Goal: Task Accomplishment & Management: Use online tool/utility

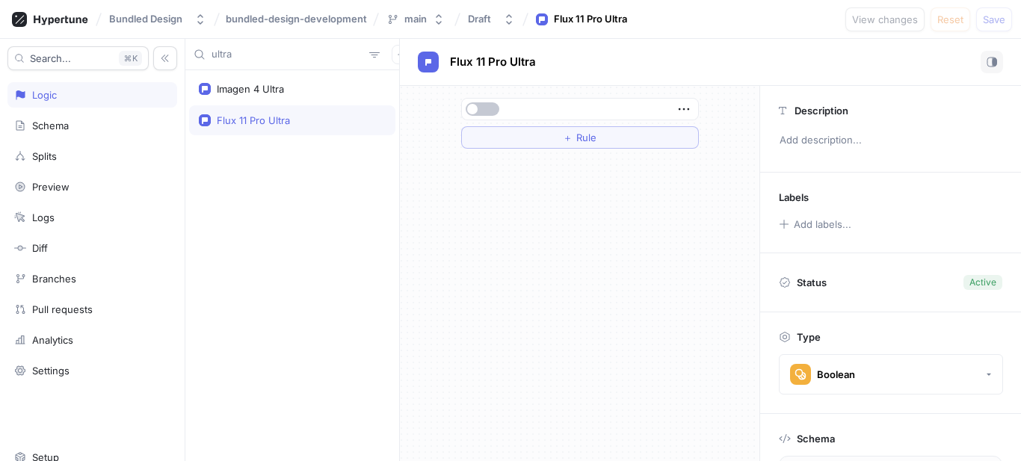
click at [90, 88] on div "Logic" at bounding box center [92, 94] width 170 height 25
click at [278, 55] on input "ultra" at bounding box center [288, 54] width 152 height 15
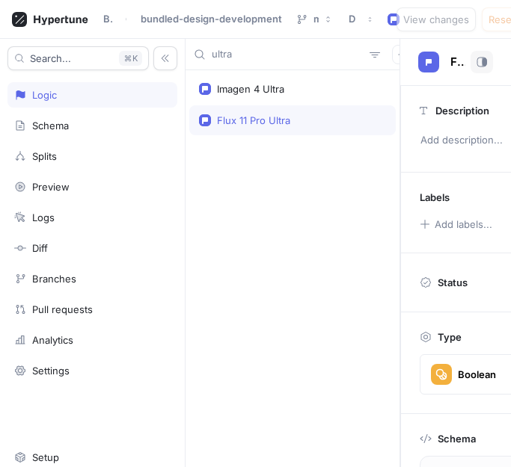
click at [257, 60] on input "ultra" at bounding box center [288, 54] width 152 height 15
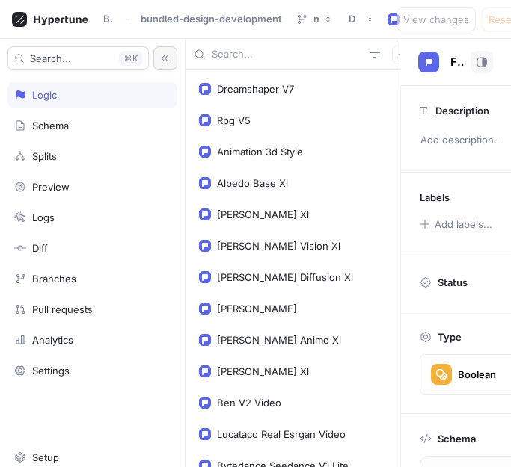
click at [165, 63] on button "button" at bounding box center [165, 58] width 24 height 24
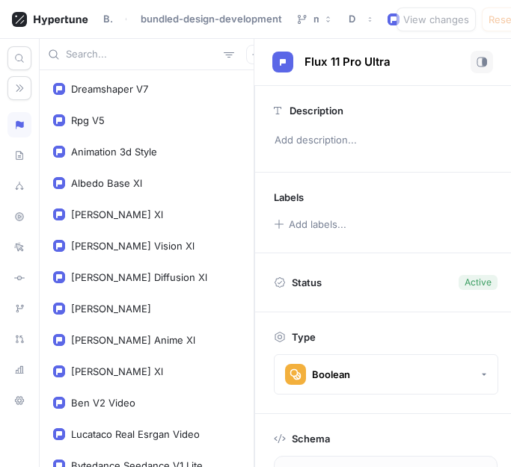
click at [173, 53] on input "text" at bounding box center [142, 54] width 152 height 15
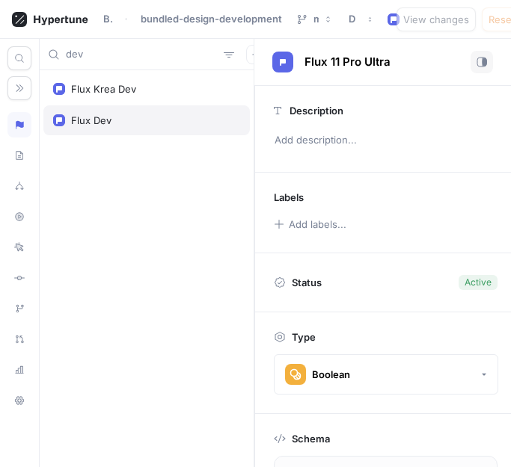
type input "dev"
click at [90, 130] on div "Flux Dev" at bounding box center [146, 120] width 206 height 30
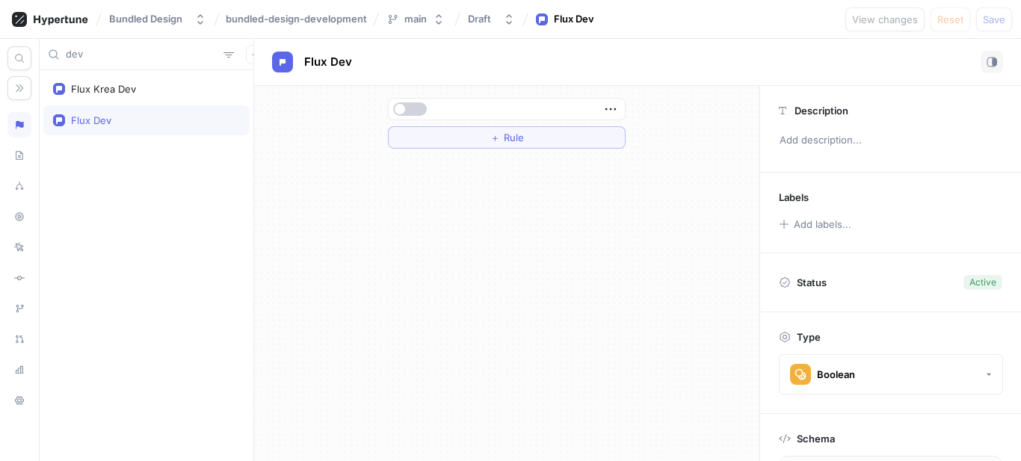
click at [403, 105] on span "button" at bounding box center [400, 109] width 10 height 10
click at [135, 55] on input "dev" at bounding box center [142, 54] width 152 height 15
type input "ultra"
click at [145, 107] on div "Flux 11 Pro Ultra" at bounding box center [146, 120] width 206 height 30
click at [387, 114] on div "＋ Rule" at bounding box center [507, 123] width 262 height 75
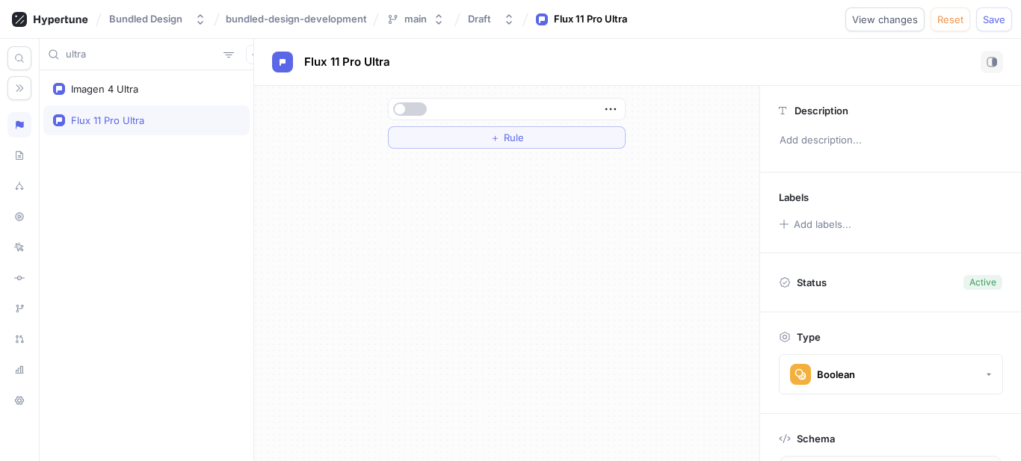
click at [404, 109] on span "button" at bounding box center [400, 109] width 10 height 10
click at [176, 64] on div "ultra" at bounding box center [147, 54] width 214 height 31
click at [172, 58] on input "ultra" at bounding box center [142, 54] width 152 height 15
paste input "[PERSON_NAME]"
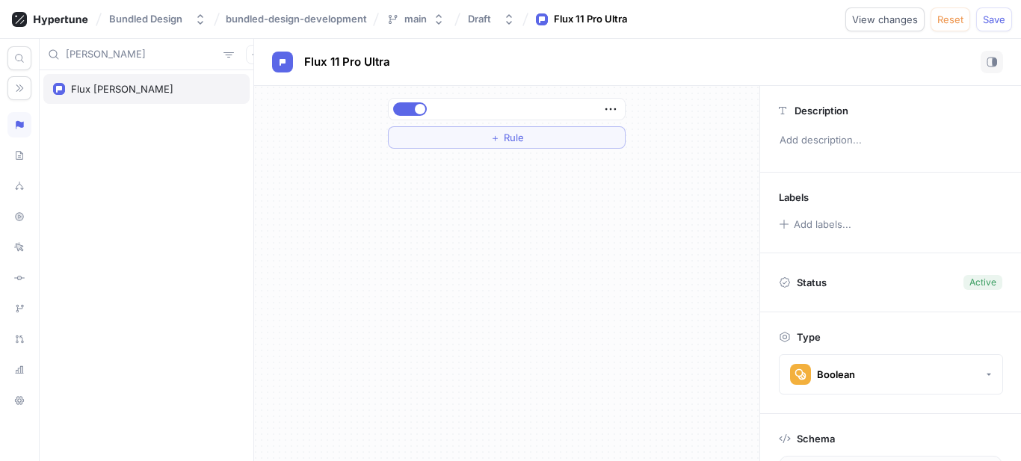
type input "[PERSON_NAME]"
click at [176, 86] on div "Flux [PERSON_NAME]" at bounding box center [146, 89] width 187 height 12
click at [422, 112] on button "button" at bounding box center [410, 108] width 34 height 13
click at [150, 58] on input "[PERSON_NAME]" at bounding box center [142, 54] width 152 height 15
paste input "flux-kontext-pro"
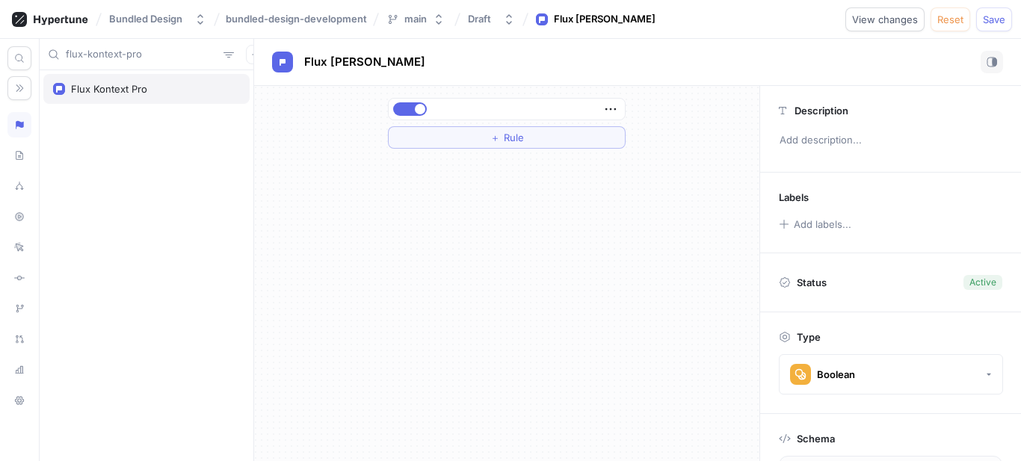
type input "flux-kontext-pro"
click at [137, 79] on div "Flux Kontext Pro" at bounding box center [146, 89] width 206 height 30
click at [390, 107] on div at bounding box center [507, 109] width 236 height 21
click at [397, 106] on span "button" at bounding box center [400, 109] width 10 height 10
click at [223, 54] on icon "button" at bounding box center [229, 55] width 12 height 12
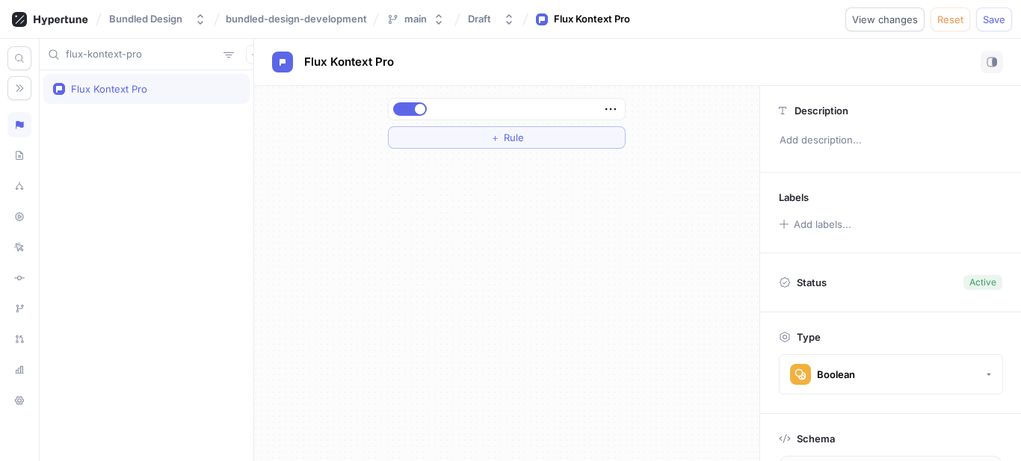
click at [174, 54] on input "flux-kontext-pro" at bounding box center [142, 54] width 152 height 15
paste input "rea-dev"
click at [170, 57] on input "flux-krea-dev" at bounding box center [142, 54] width 152 height 15
paste input "imagen-3-fas"
type input "imagen-3-fas"
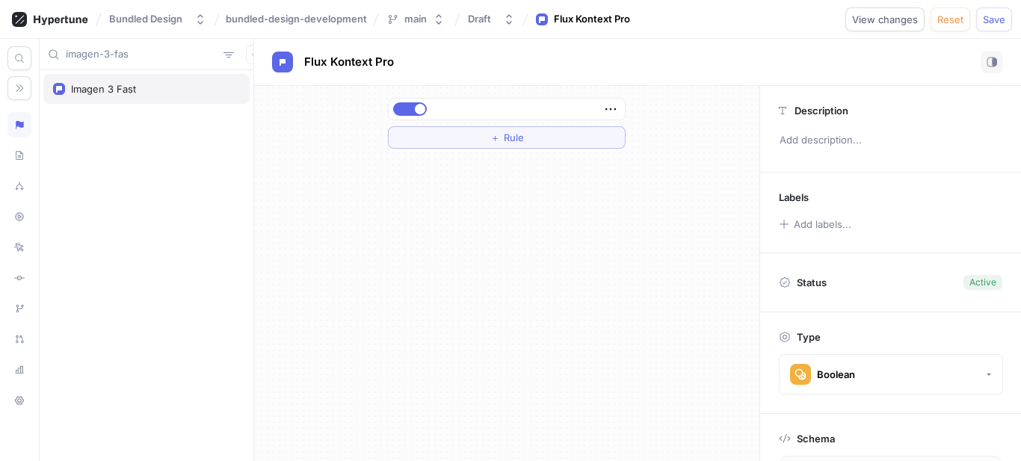
click at [166, 90] on div "Imagen 3 Fast" at bounding box center [146, 89] width 187 height 12
click at [424, 109] on button "button" at bounding box center [410, 108] width 34 height 13
click at [148, 44] on div "imagen-3-fas" at bounding box center [147, 54] width 214 height 31
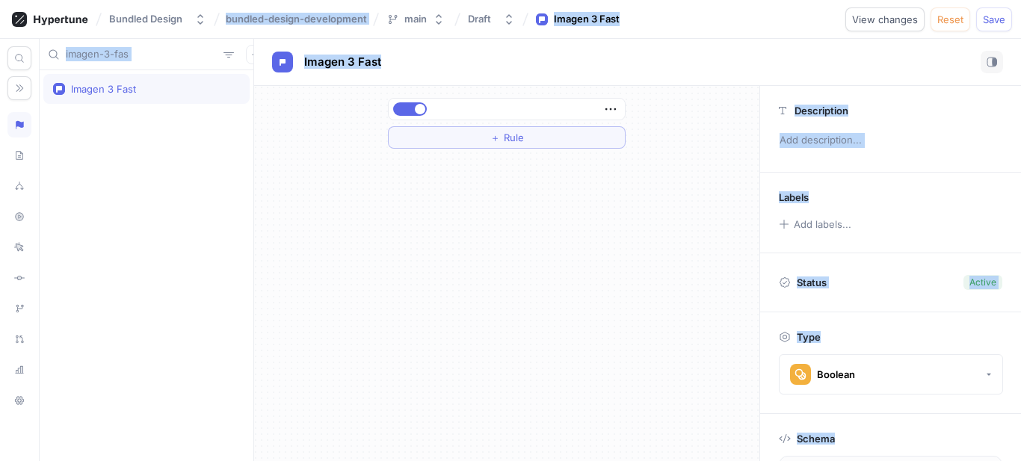
click at [148, 58] on input "imagen-3-fas" at bounding box center [142, 54] width 152 height 15
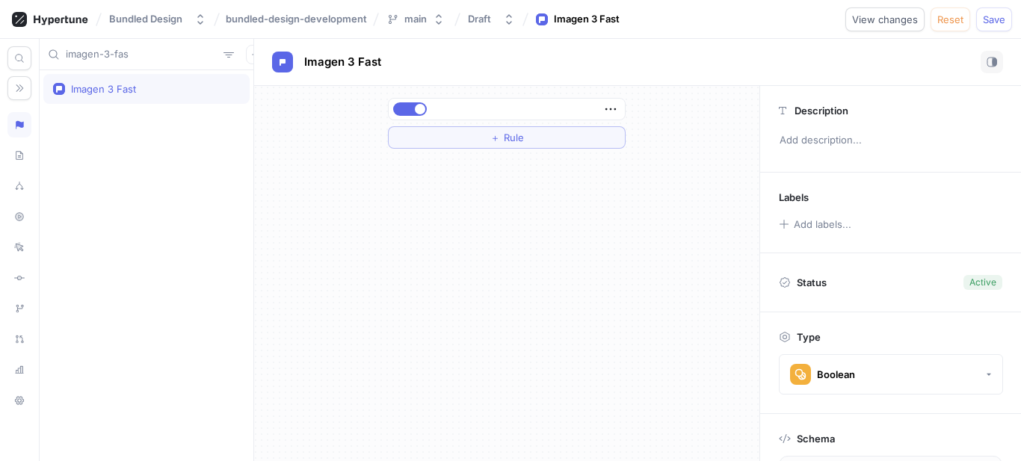
paste input "DREAMSHAPER_V7:"
type input "DREAMSHAPER_V7"
click at [154, 83] on div "Dreamshaper V7" at bounding box center [146, 89] width 187 height 12
click at [403, 114] on button "button" at bounding box center [410, 108] width 34 height 13
click at [193, 52] on input "DREAMSHAPER_V7" at bounding box center [142, 54] width 152 height 15
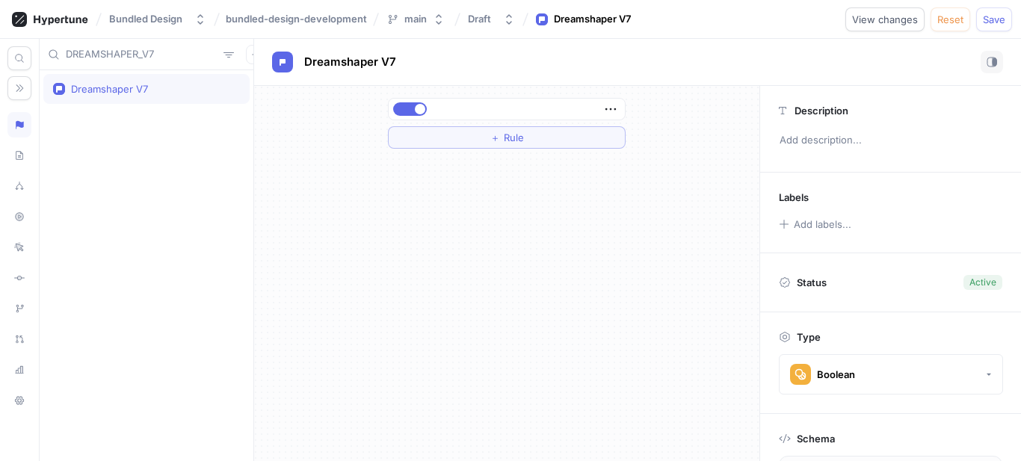
paste input "gpt-image-1"
type input "gpt-image-1"
click at [135, 86] on div "Gpt Image 1" at bounding box center [146, 89] width 187 height 12
click at [413, 108] on button "button" at bounding box center [410, 108] width 34 height 13
click at [992, 22] on span "Save" at bounding box center [994, 19] width 22 height 9
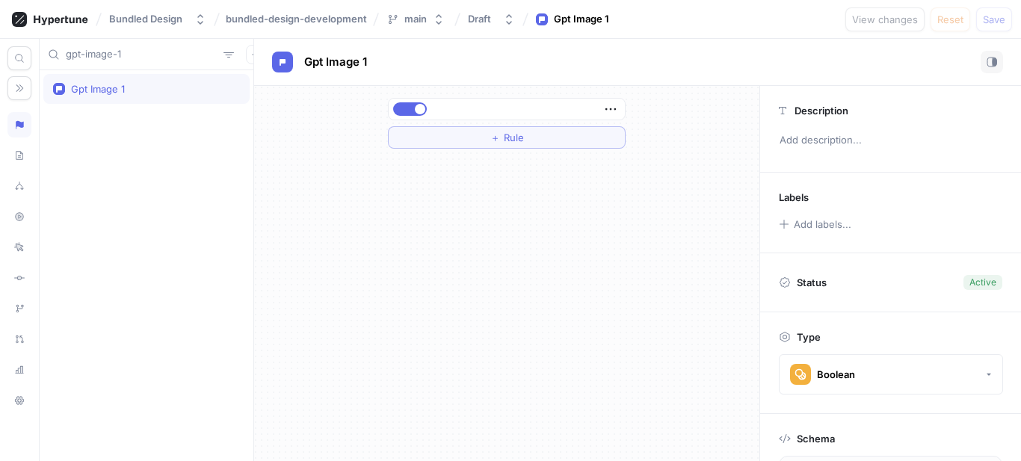
click at [162, 62] on div "gpt-image-1" at bounding box center [147, 54] width 214 height 31
click at [150, 52] on input "gpt-image-1" at bounding box center [142, 54] width 152 height 15
paste input "[PERSON_NAME]-video/v2.1/master"
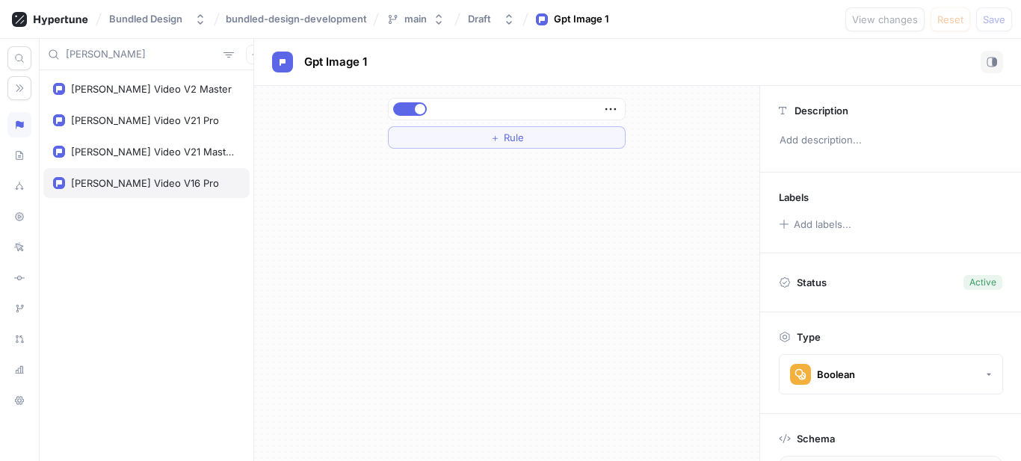
type input "[PERSON_NAME]"
click at [144, 193] on div "[PERSON_NAME] Video V16 Pro" at bounding box center [146, 183] width 206 height 30
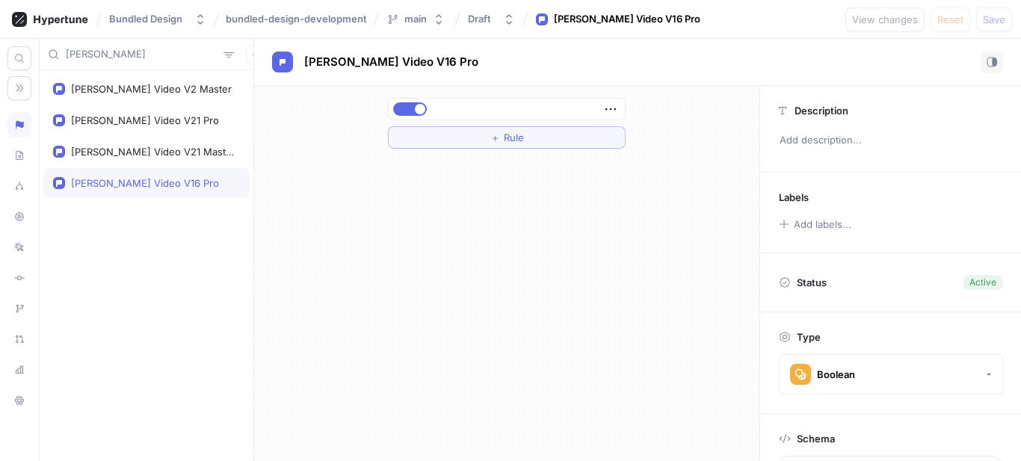
click at [162, 179] on div "[PERSON_NAME] Video V16 Pro" at bounding box center [146, 183] width 187 height 12
click at [144, 155] on div "[PERSON_NAME] Video V21 Master" at bounding box center [152, 152] width 163 height 12
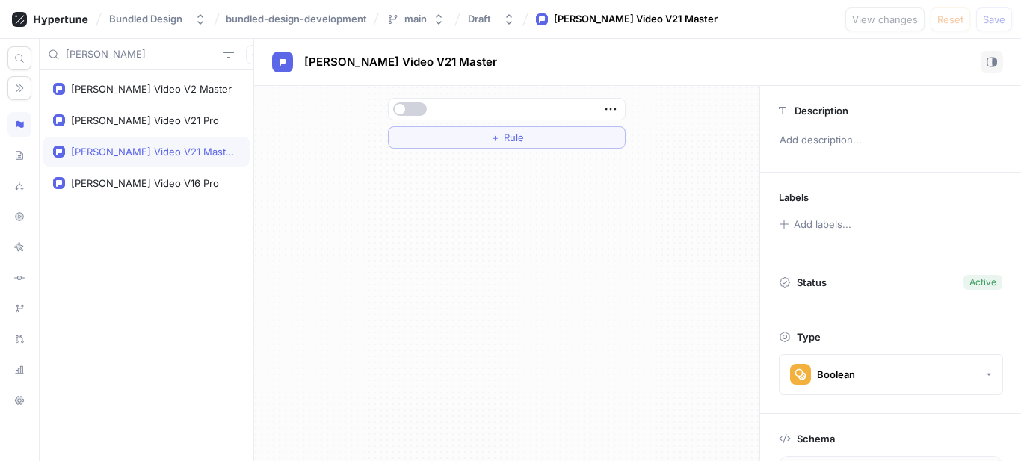
drag, startPoint x: 408, startPoint y: 111, endPoint x: 400, endPoint y: 111, distance: 8.2
click at [409, 111] on button "button" at bounding box center [410, 108] width 34 height 13
click at [182, 111] on div "[PERSON_NAME] Video V21 Pro" at bounding box center [146, 120] width 206 height 30
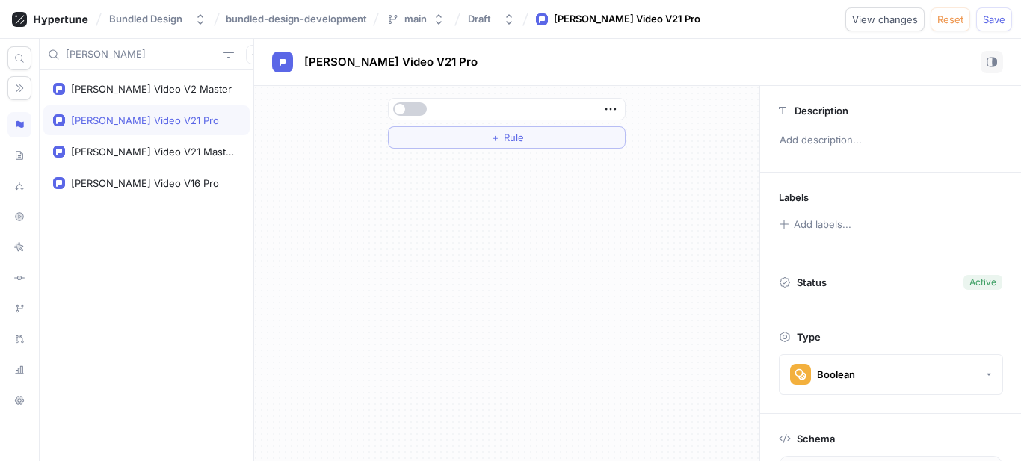
click at [408, 109] on button "button" at bounding box center [410, 108] width 34 height 13
click at [73, 97] on div "[PERSON_NAME] Video V2 Master" at bounding box center [146, 89] width 206 height 30
click at [408, 108] on button "button" at bounding box center [410, 108] width 34 height 13
click at [999, 21] on span "Save" at bounding box center [994, 19] width 22 height 9
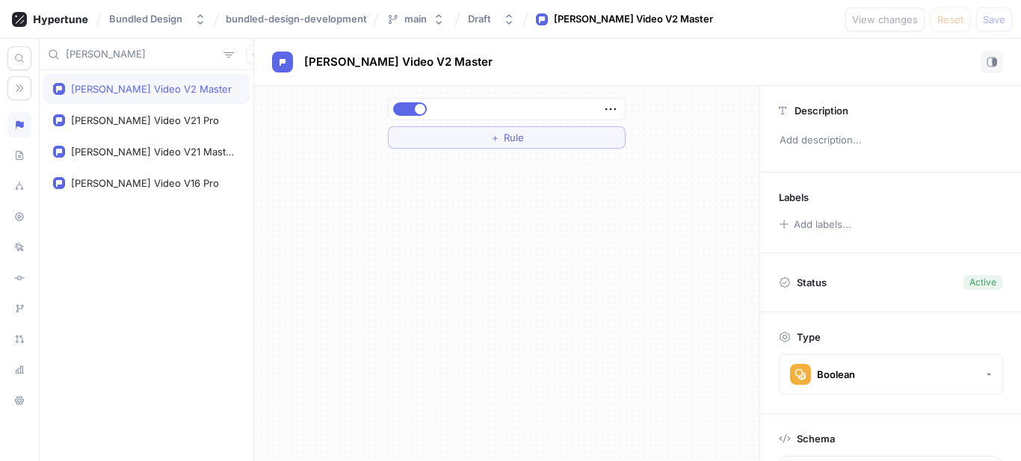
click at [148, 59] on input "[PERSON_NAME]" at bounding box center [142, 54] width 152 height 15
paste input "flux-krea-dev:"
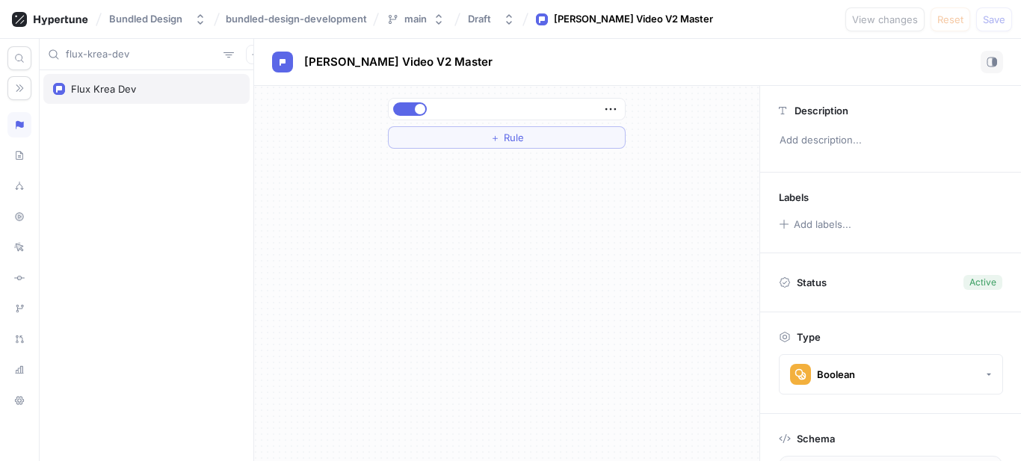
type input "flux-krea-dev"
click at [93, 89] on div "Flux Krea Dev" at bounding box center [103, 89] width 65 height 12
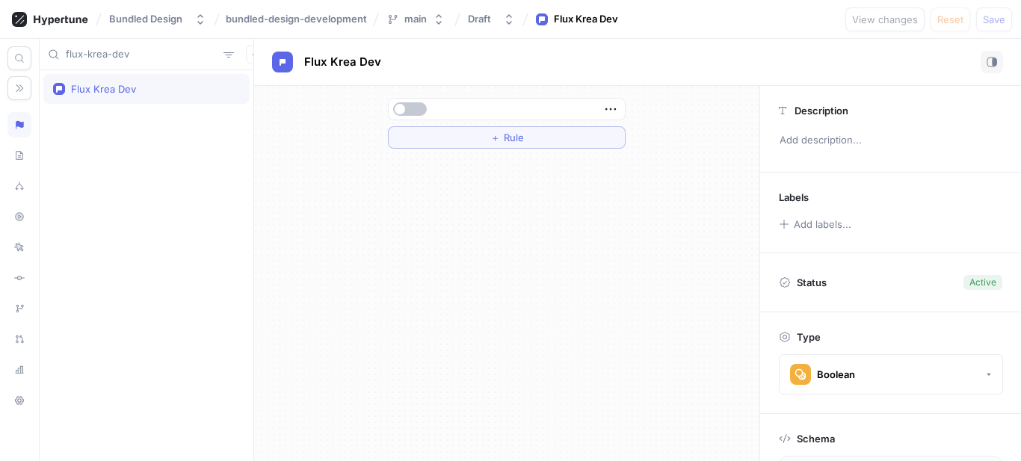
click at [422, 102] on div at bounding box center [507, 109] width 236 height 21
click at [415, 108] on button "button" at bounding box center [410, 108] width 34 height 13
click at [1003, 17] on span "Save" at bounding box center [994, 19] width 22 height 9
